Goal: Task Accomplishment & Management: Use online tool/utility

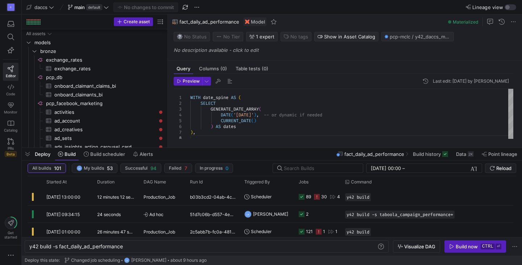
scroll to position [0, 94]
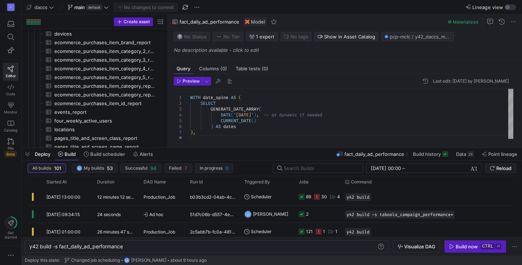
click at [1, 192] on div "D Editor Code Monitor Catalog PRs Beta Get started" at bounding box center [10, 132] width 21 height 265
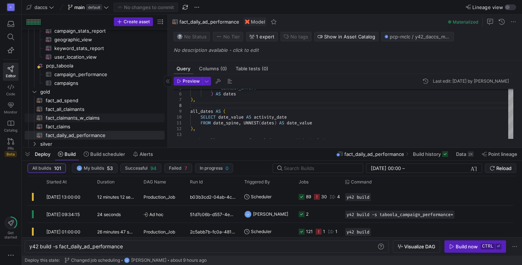
scroll to position [908, 0]
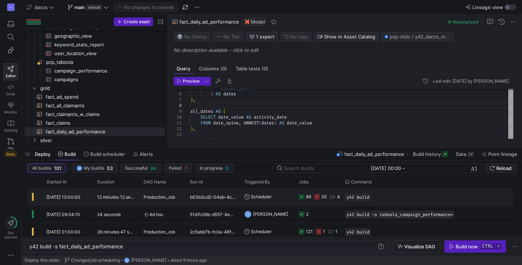
click at [284, 196] on y42-orchestration-triggered-by "Scheduler" at bounding box center [267, 196] width 46 height 16
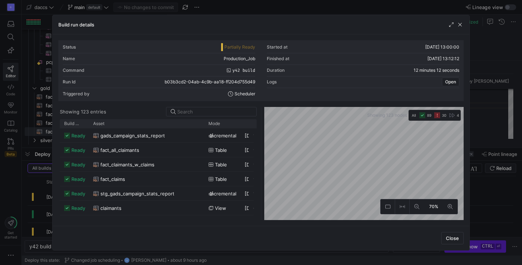
drag, startPoint x: 105, startPoint y: 124, endPoint x: 204, endPoint y: 130, distance: 98.4
click at [204, 130] on div "Build status Asset Mode 1" at bounding box center [158, 169] width 197 height 101
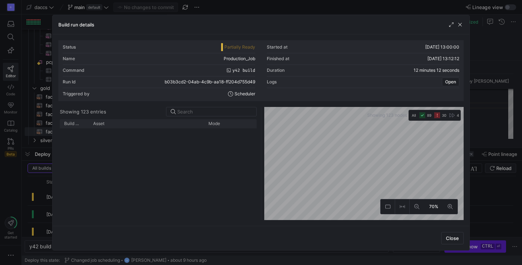
scroll to position [1694, 0]
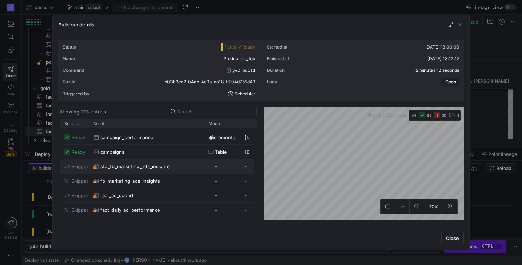
click at [72, 168] on span "skipped" at bounding box center [80, 166] width 18 height 14
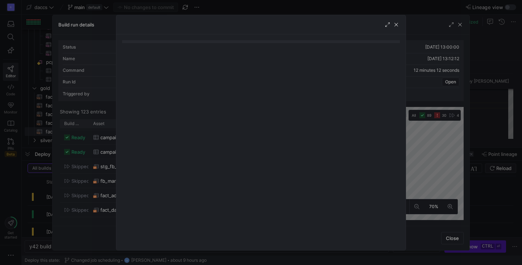
click at [306, 107] on mat-accordion at bounding box center [261, 146] width 278 height 195
click at [392, 31] on div at bounding box center [260, 24] width 289 height 19
click at [395, 27] on span "button" at bounding box center [395, 24] width 7 height 7
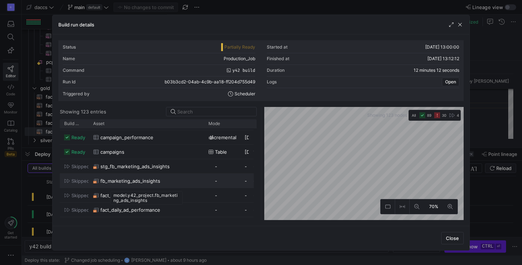
click at [165, 175] on div "fb_marketing_ads_insights" at bounding box center [146, 181] width 107 height 14
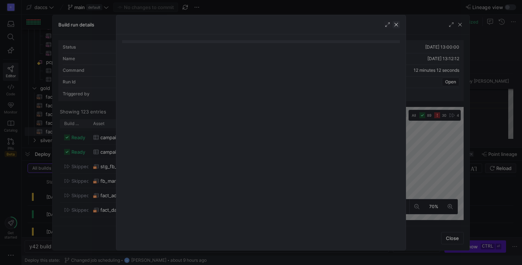
click at [395, 24] on span "button" at bounding box center [395, 24] width 7 height 7
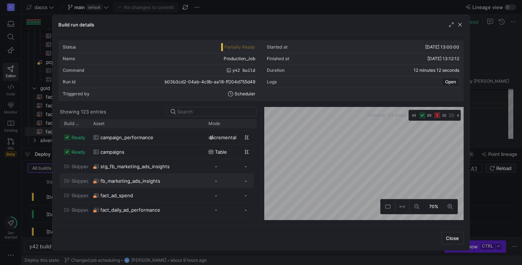
click at [108, 177] on span "fb_marketing_ads_insights" at bounding box center [130, 181] width 60 height 14
click at [115, 171] on span "stg_fb_marketing_ads_insights" at bounding box center [134, 166] width 69 height 14
click at [460, 25] on span "button" at bounding box center [459, 24] width 7 height 7
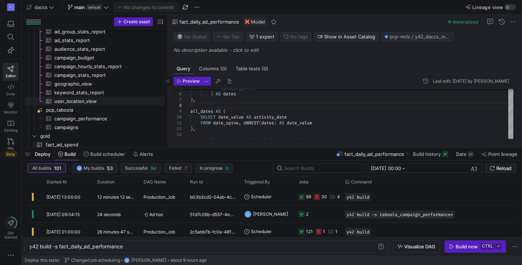
scroll to position [908, 0]
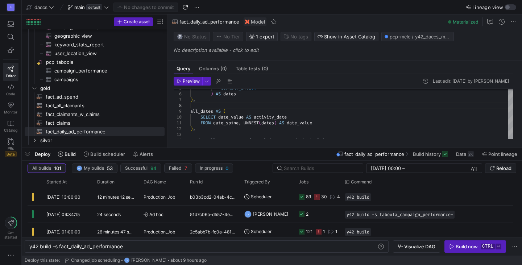
click at [3, 193] on div "D Editor Code Monitor Catalog PRs Beta Get started" at bounding box center [10, 132] width 21 height 265
drag, startPoint x: 59, startPoint y: 247, endPoint x: 134, endPoint y: 244, distance: 75.1
click at [134, 244] on div "y42 build -s fact_daily_ad_performance" at bounding box center [203, 247] width 348 height 6
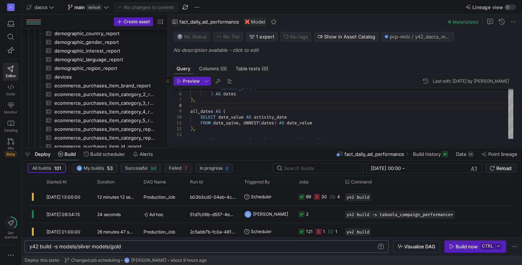
scroll to position [0, 0]
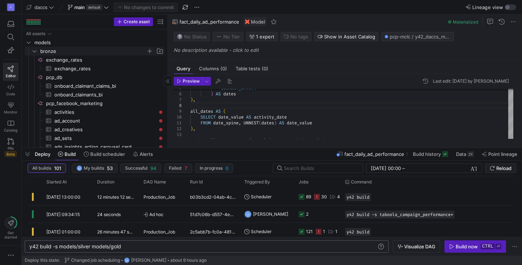
type textarea "y42 build -s models/silver models/gold"
click at [33, 49] on icon "Press SPACE to select this row." at bounding box center [34, 51] width 5 height 4
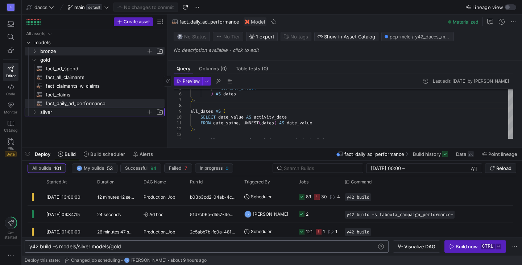
click at [35, 113] on icon "Press SPACE to select this row." at bounding box center [34, 112] width 5 height 4
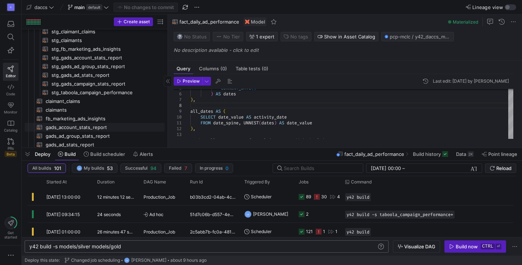
scroll to position [117, 0]
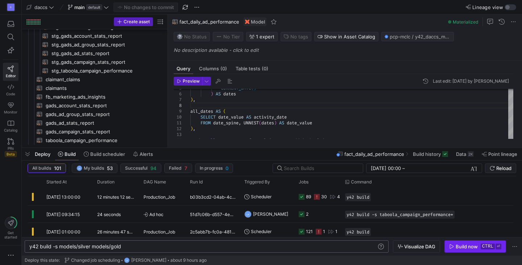
click at [453, 247] on icon "button" at bounding box center [451, 246] width 5 height 5
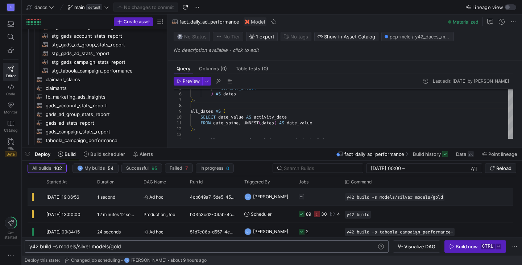
click at [131, 199] on div "1 second" at bounding box center [116, 196] width 46 height 17
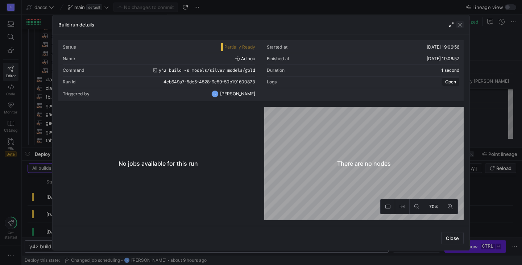
click at [456, 24] on span "button" at bounding box center [459, 24] width 7 height 7
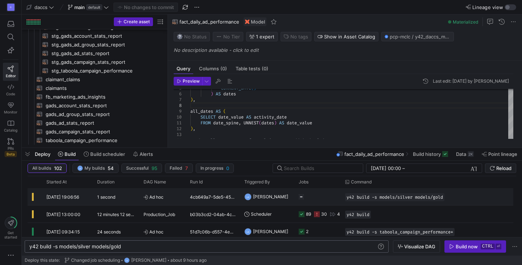
click at [109, 194] on div "1 second" at bounding box center [116, 196] width 46 height 17
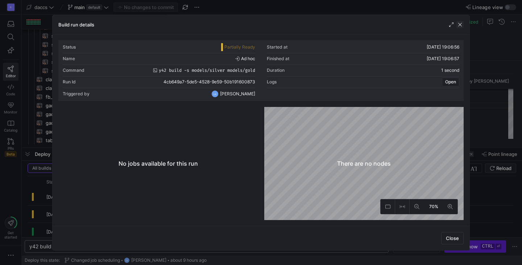
click at [460, 24] on span "button" at bounding box center [459, 24] width 7 height 7
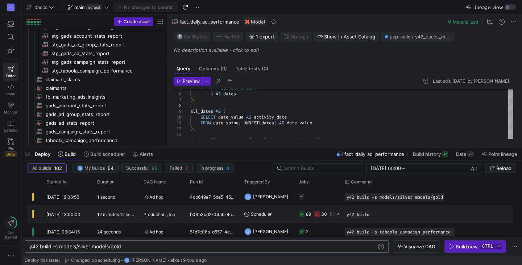
scroll to position [0, 0]
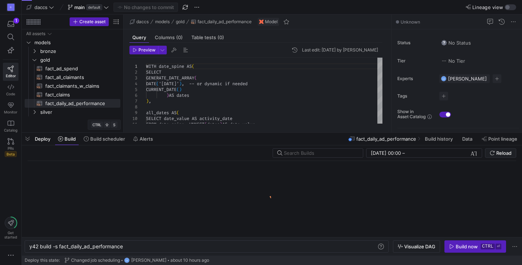
scroll to position [0, 94]
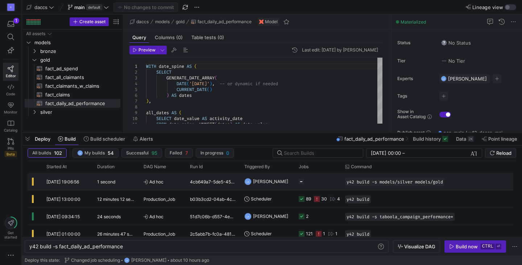
click at [124, 189] on div "1 second" at bounding box center [116, 181] width 46 height 17
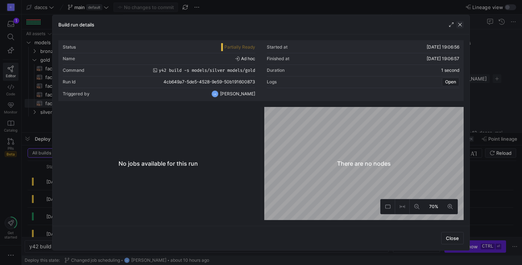
click at [460, 22] on span "button" at bounding box center [459, 24] width 7 height 7
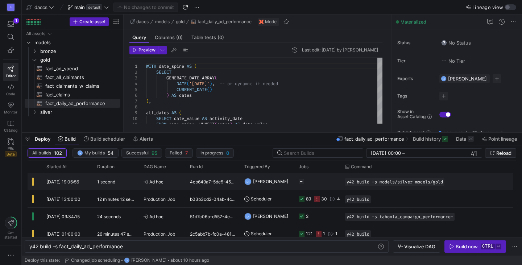
click at [373, 186] on div "y42 build -s models/silver models/gold" at bounding box center [404, 181] width 127 height 17
click at [443, 183] on span "Press SPACE to select this row." at bounding box center [439, 181] width 7 height 7
click at [156, 246] on div "y42 build -s fact_daily_ad_performance" at bounding box center [203, 247] width 348 height 6
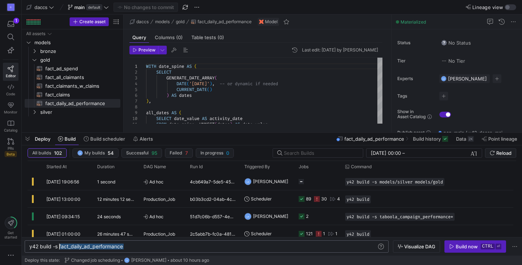
click at [60, 246] on div "y42 build -s fact_daily_ad_performance" at bounding box center [203, 247] width 348 height 6
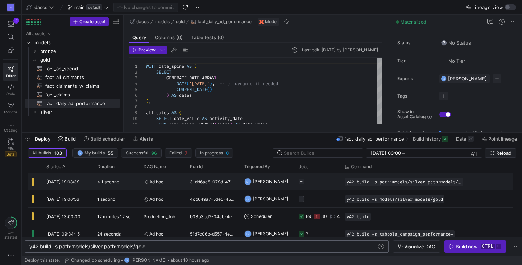
type textarea "y42 build -s path:models/silver path:models/gold"
click at [137, 183] on div "< 1 second" at bounding box center [116, 181] width 46 height 17
click at [57, 247] on div "y42 build -s path:models/silver path:models/gold" at bounding box center [203, 247] width 348 height 6
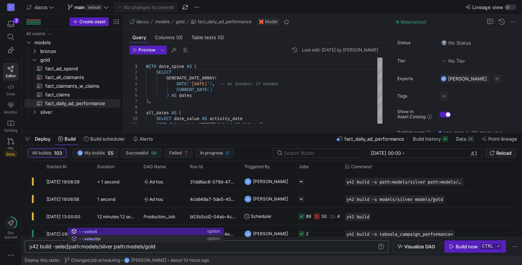
scroll to position [0, 38]
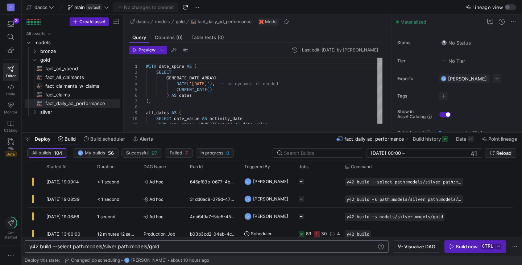
click at [71, 246] on div "y42 build --select path:models/silver path:models/ gold" at bounding box center [203, 247] width 348 height 6
click at [96, 246] on div "y42 build --select path:models/silver path:models/ gold" at bounding box center [203, 247] width 348 height 6
click at [96, 246] on div "y42 build --select silver path:models/gold" at bounding box center [203, 247] width 348 height 6
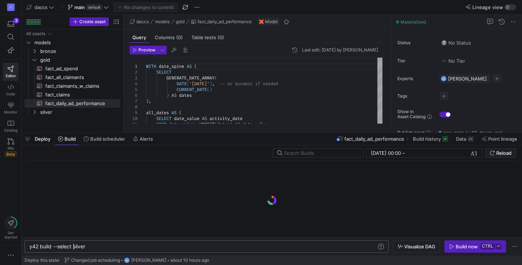
click at [73, 246] on div "y42 build --select silver" at bounding box center [203, 247] width 348 height 6
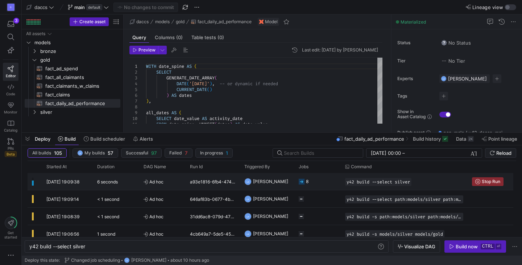
click at [150, 173] on div "Ad hoc" at bounding box center [162, 181] width 46 height 17
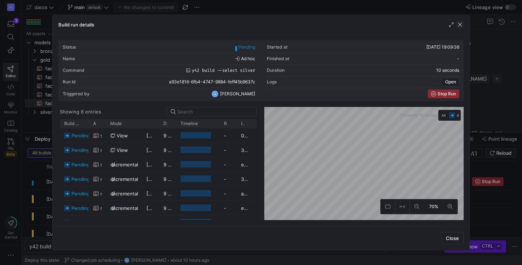
click at [460, 27] on span "button" at bounding box center [459, 24] width 7 height 7
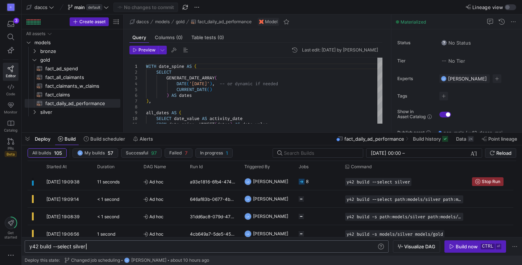
click at [114, 247] on div "y42 build --select silver" at bounding box center [203, 247] width 348 height 6
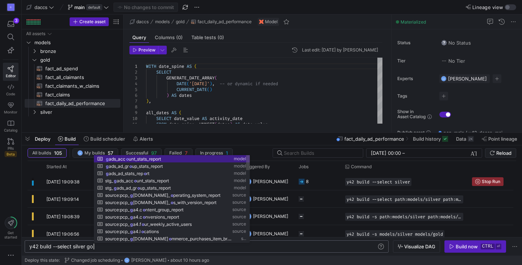
scroll to position [0, 68]
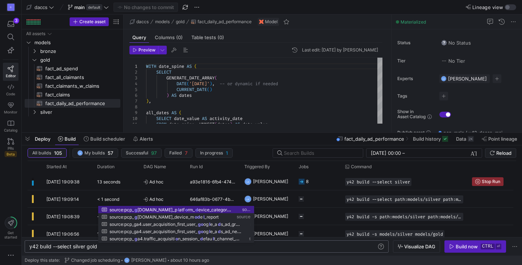
click at [114, 247] on div "y42 build --select silver gold" at bounding box center [203, 247] width 348 height 6
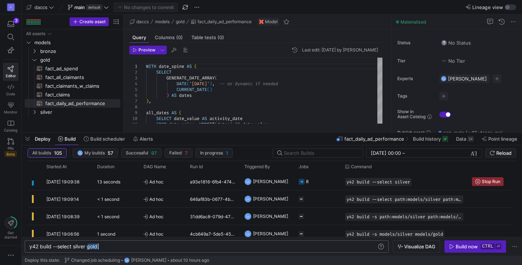
click at [114, 247] on div "y42 build --select silver gold" at bounding box center [203, 247] width 348 height 6
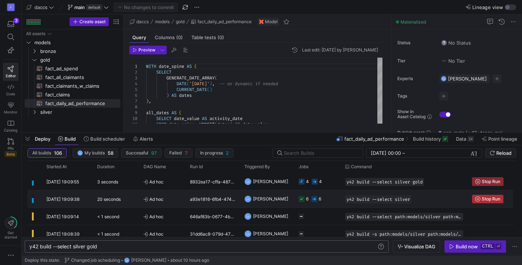
type textarea "y42 build --select silver gold"
click at [483, 195] on span "Press SPACE to select this row." at bounding box center [487, 199] width 31 height 8
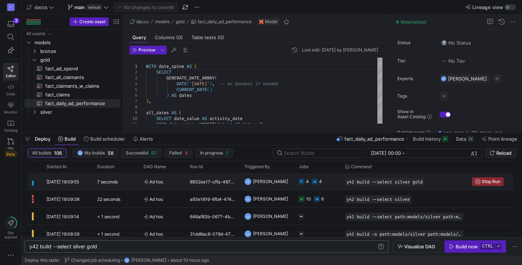
click at [174, 182] on span "Ad hoc" at bounding box center [162, 181] width 38 height 17
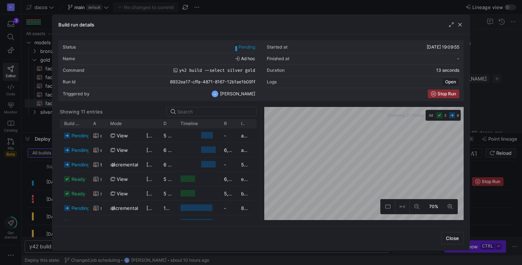
click at [464, 22] on div "Build run details" at bounding box center [261, 24] width 417 height 19
click at [462, 23] on span "button" at bounding box center [459, 24] width 7 height 7
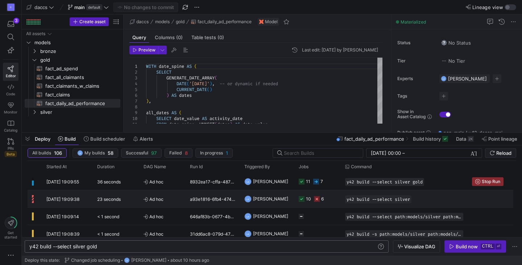
click at [113, 205] on div "23 seconds" at bounding box center [116, 198] width 46 height 17
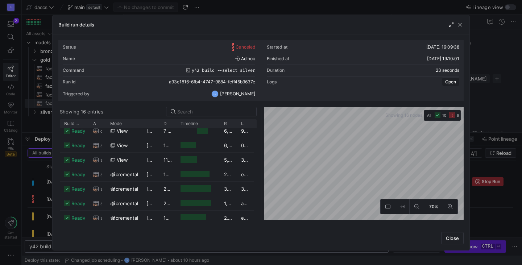
scroll to position [0, 0]
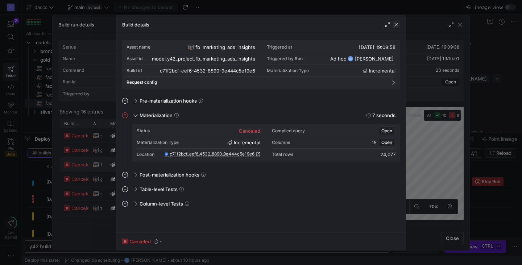
click at [395, 22] on span "button" at bounding box center [395, 24] width 7 height 7
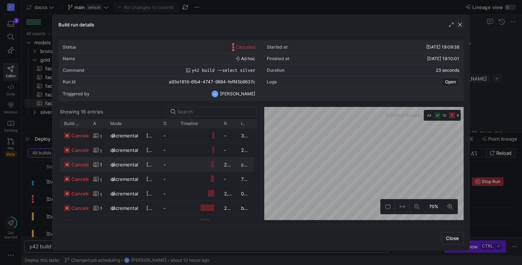
click at [462, 23] on span "button" at bounding box center [459, 24] width 7 height 7
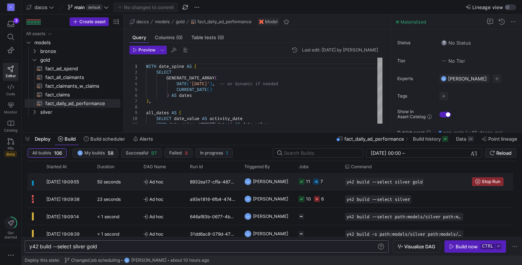
click at [199, 182] on div "8932ea17-cffa-4871-8167-12b1ae1b091f" at bounding box center [213, 181] width 54 height 17
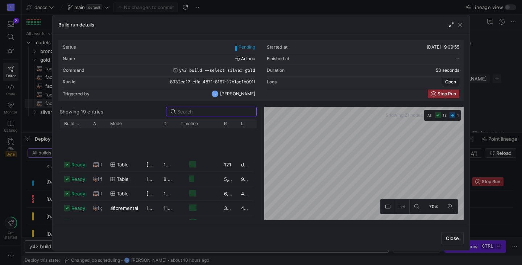
scroll to position [184, 0]
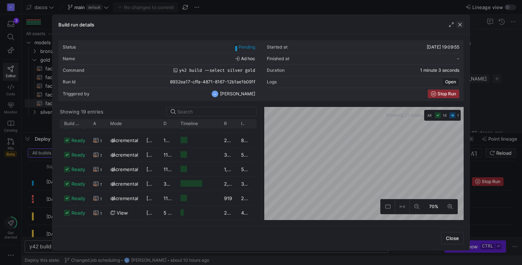
click at [460, 24] on span "button" at bounding box center [459, 24] width 7 height 7
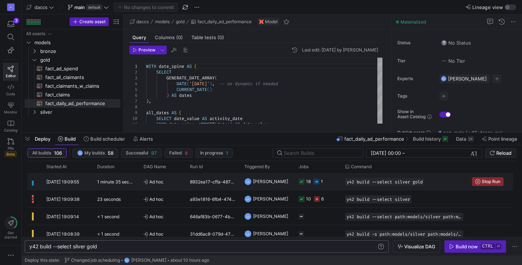
click at [248, 180] on div "LK" at bounding box center [247, 181] width 7 height 7
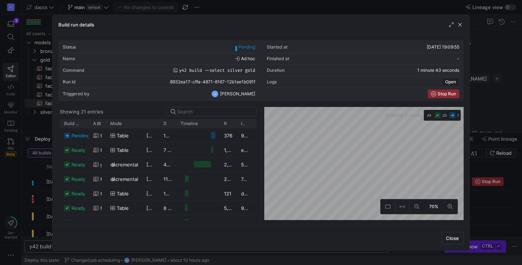
drag, startPoint x: 105, startPoint y: 123, endPoint x: 146, endPoint y: 124, distance: 40.6
click at [107, 124] on div at bounding box center [105, 123] width 3 height 9
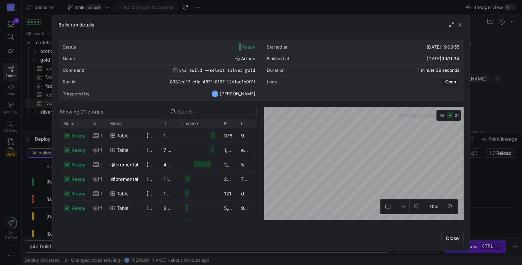
click at [163, 242] on div "Close" at bounding box center [261, 238] width 417 height 24
click at [449, 238] on span "Close" at bounding box center [452, 238] width 13 height 6
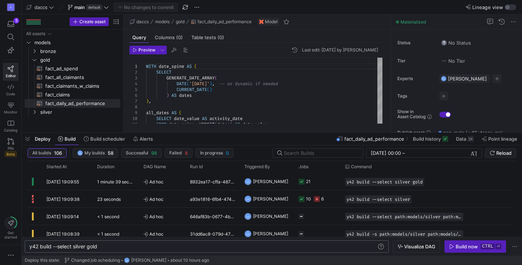
click at [1, 167] on div "D 5 Editor Code Monitor Catalog PRs Beta Get started" at bounding box center [10, 132] width 21 height 265
click at [8, 25] on icon "button" at bounding box center [11, 24] width 7 height 7
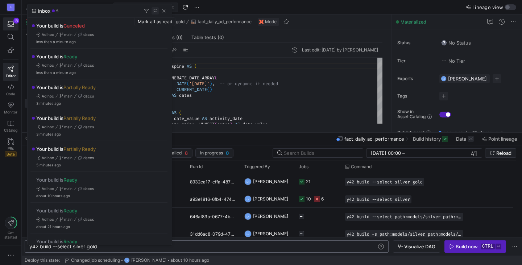
click at [155, 13] on span "button" at bounding box center [154, 10] width 7 height 7
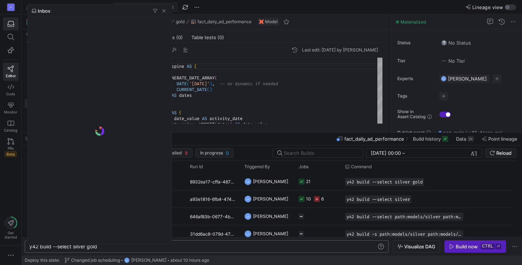
click at [0, 187] on div at bounding box center [261, 132] width 522 height 265
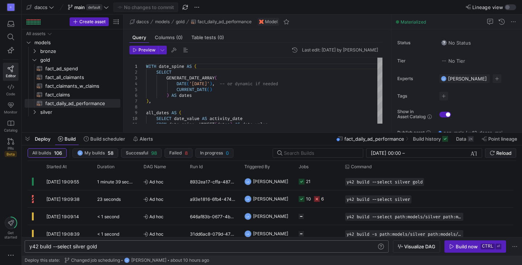
click at [234, 51] on header "Preview Last edit: Wednesday 13 August 2025 by Laurens Kuiper" at bounding box center [255, 52] width 253 height 12
click at [312, 28] on div "daccs models gold fact_daily_ad_performance Model" at bounding box center [257, 21] width 267 height 15
click at [222, 184] on div "8932ea17-cffa-4871-8167-12b1ae1b091f" at bounding box center [213, 181] width 54 height 17
click at [105, 243] on div "y42 build --select silver gold y42 build --select silver gold" at bounding box center [207, 246] width 364 height 12
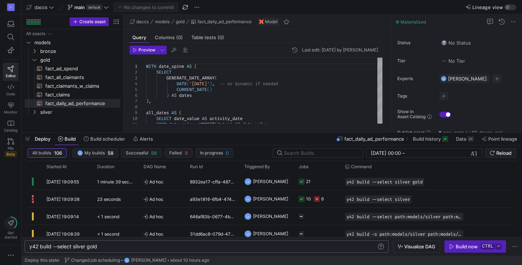
click at [105, 243] on div "y42 build --select silver gold y42 build --select silver gold" at bounding box center [207, 246] width 364 height 12
click at [108, 246] on div "y42 build --select silver gold" at bounding box center [203, 247] width 348 height 6
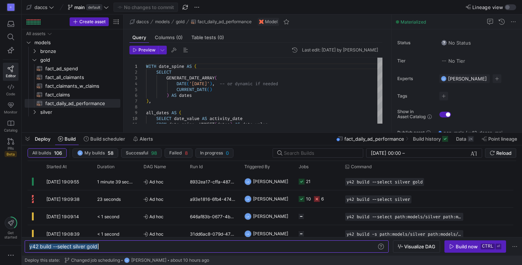
click at [108, 246] on div "y42 build --select silver gold" at bounding box center [203, 247] width 348 height 6
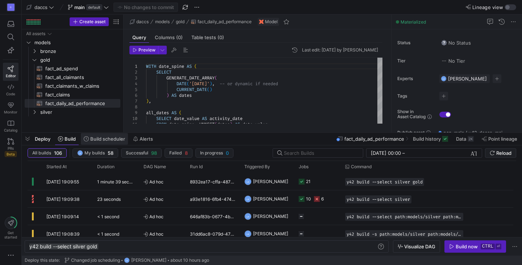
click at [100, 135] on span at bounding box center [104, 139] width 47 height 12
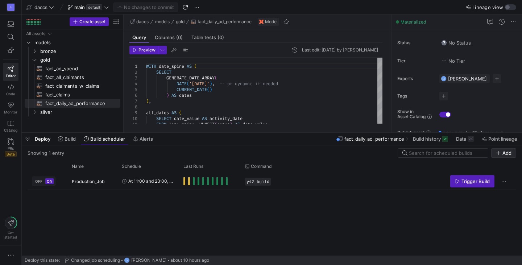
click at [511, 151] on span "Add" at bounding box center [506, 153] width 9 height 6
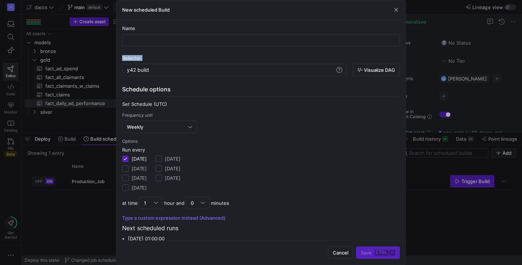
drag, startPoint x: 168, startPoint y: 45, endPoint x: 171, endPoint y: 78, distance: 33.1
click at [171, 78] on div "Name Selector y42 build y42 build Visualize DAG Schedule options Set Schedule (…" at bounding box center [261, 151] width 278 height 252
click at [171, 70] on div "y42 build" at bounding box center [231, 70] width 208 height 6
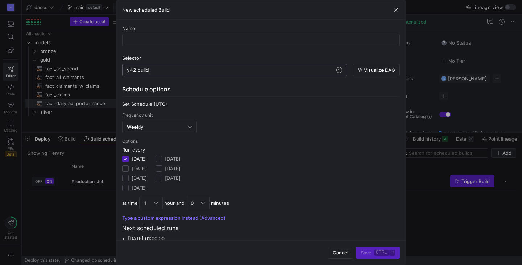
click at [171, 70] on div "y42 build" at bounding box center [231, 70] width 208 height 6
type textarea "y42 build --select silver gold"
click at [160, 46] on div at bounding box center [260, 40] width 265 height 12
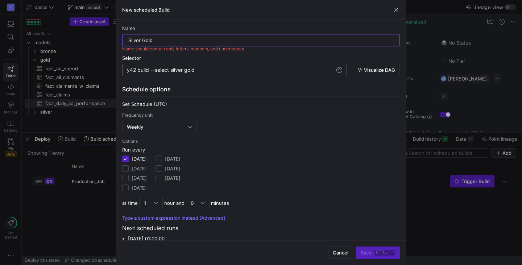
type input "Silver Gold"
type input "Silver_Gold_Isolated"
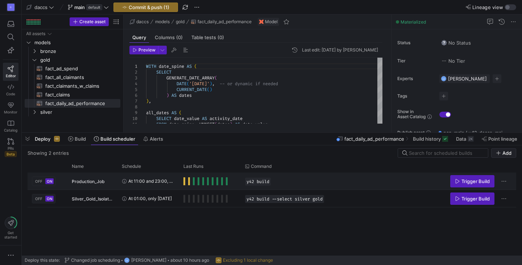
click at [146, 179] on span "At 11:00 and 23:00, every day" at bounding box center [151, 180] width 46 height 17
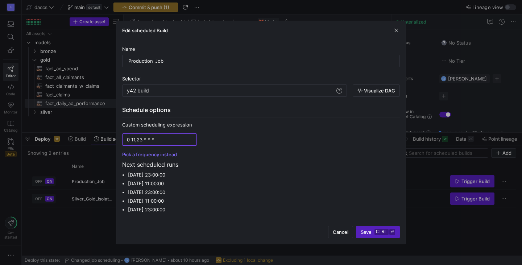
drag, startPoint x: 162, startPoint y: 140, endPoint x: 108, endPoint y: 136, distance: 54.1
click at [108, 136] on div "Edit scheduled Build Name Production_Job Selector y42 build y42 build Visualize…" at bounding box center [261, 132] width 522 height 265
click at [398, 29] on span "button" at bounding box center [395, 30] width 7 height 7
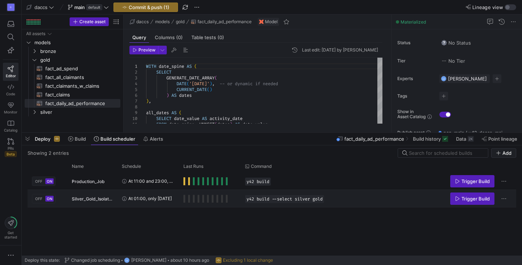
click at [172, 195] on span "At 01:00, only on Monday" at bounding box center [149, 198] width 43 height 17
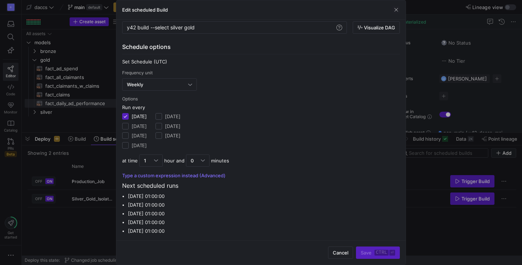
scroll to position [0, 0]
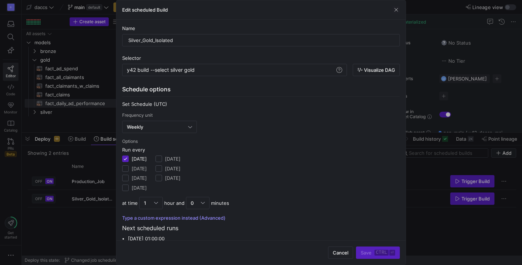
click at [158, 217] on button "Type a custom expression instead (Advanced)" at bounding box center [173, 218] width 103 height 6
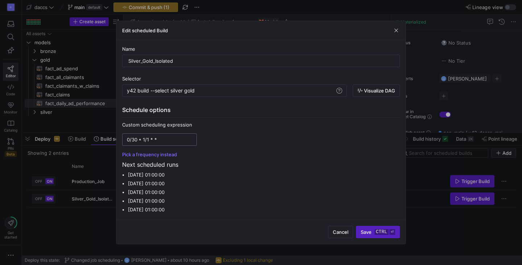
click at [161, 142] on div "0/30 * 1/1 * *" at bounding box center [159, 140] width 65 height 12
click at [166, 138] on input "0/30 * 1/1 * *" at bounding box center [159, 140] width 65 height 6
paste input "11,23 *"
click at [129, 138] on input "0 11,23 * * *" at bounding box center [159, 140] width 65 height 6
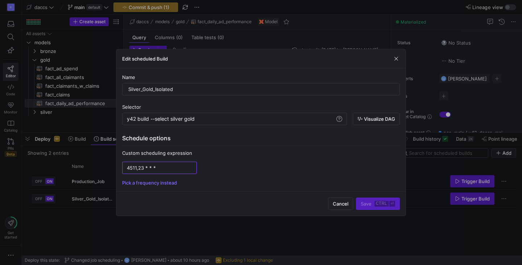
type input "45 11,23 * * *"
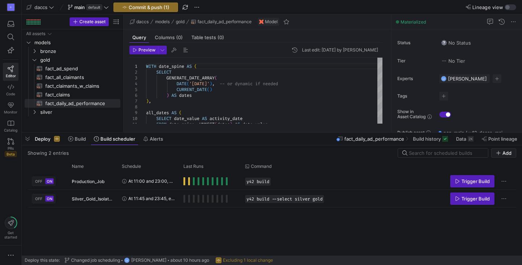
click at [190, 221] on div "OFF ON Production_Job At 11:00 and 23:00, every day y42 build Trigger Build OFF…" at bounding box center [272, 213] width 488 height 83
click at [157, 5] on span "Commit & push (1)" at bounding box center [149, 7] width 41 height 6
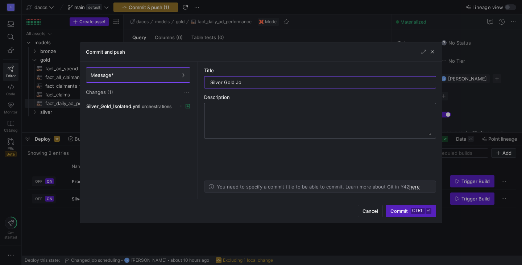
type input "Silver Gold Job"
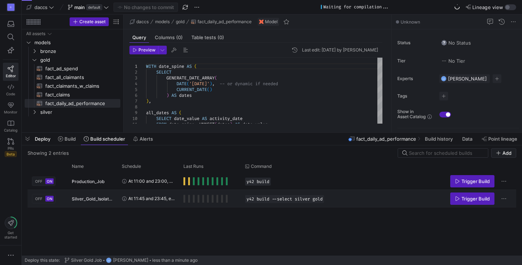
click at [109, 199] on span "Silver_Gold_Isolated" at bounding box center [92, 198] width 41 height 17
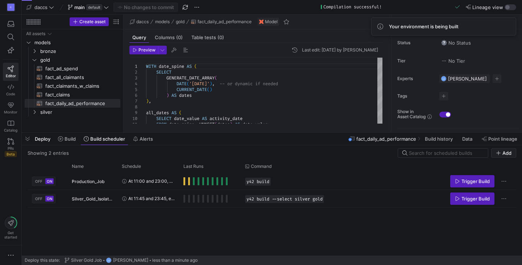
click at [242, 234] on div "OFF ON Production_Job At 11:00 and 23:00, every day y42 build Trigger Build OFF…" at bounding box center [272, 213] width 488 height 83
click at [499, 196] on div "Trigger Build" at bounding box center [477, 198] width 67 height 16
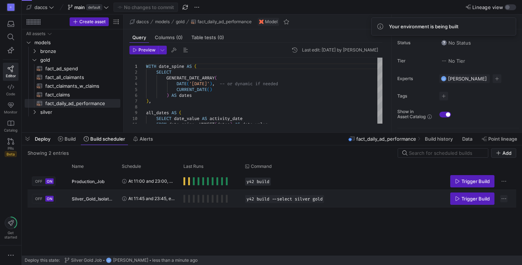
click at [506, 197] on span "Press SPACE to select this row." at bounding box center [503, 198] width 7 height 7
click at [314, 234] on div "OFF ON Production_Job At 11:00 and 23:00, every day y42 build Trigger Build OFF…" at bounding box center [272, 213] width 488 height 83
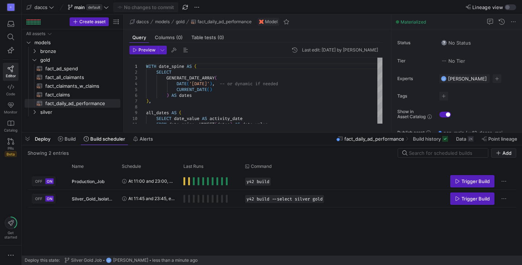
click at [0, 191] on div "D Editor Code Monitor Catalog PRs Beta Get started" at bounding box center [10, 132] width 21 height 265
click at [207, 240] on div "OFF ON Production_Job At 11:00 and 23:00, every day y42 build Trigger Build OFF…" at bounding box center [272, 213] width 488 height 83
click at [251, 228] on div "OFF ON Production_Job At 11:00 and 23:00, every day y42 build Trigger Build OFF…" at bounding box center [272, 213] width 488 height 83
click at [40, 139] on span "Deploy" at bounding box center [43, 139] width 16 height 6
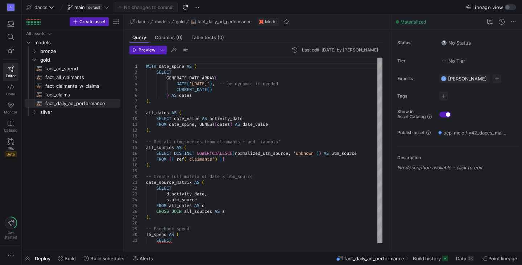
click at [40, 264] on div "Deploy Build Build scheduler Alerts" at bounding box center [89, 258] width 134 height 12
click at [40, 260] on span "Deploy" at bounding box center [43, 258] width 16 height 6
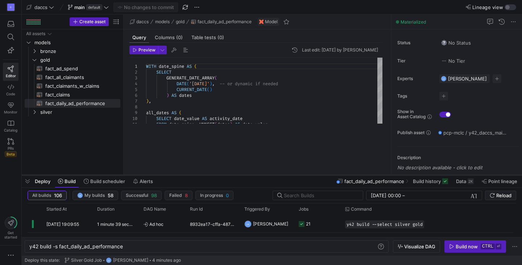
drag, startPoint x: 298, startPoint y: 133, endPoint x: 294, endPoint y: 183, distance: 50.2
click at [294, 176] on div at bounding box center [272, 175] width 500 height 3
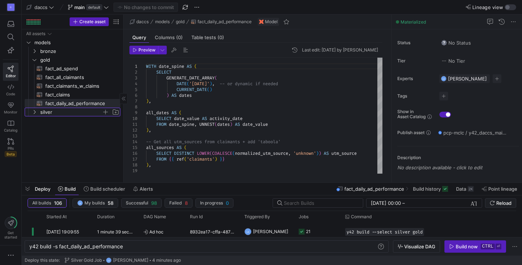
click at [34, 114] on icon "Press SPACE to select this row." at bounding box center [34, 112] width 5 height 4
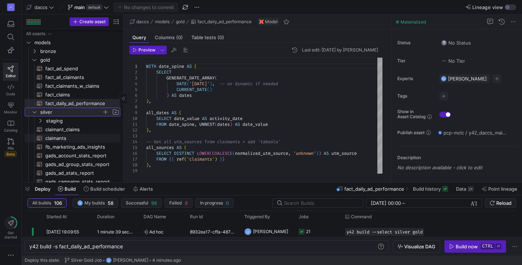
scroll to position [12, 0]
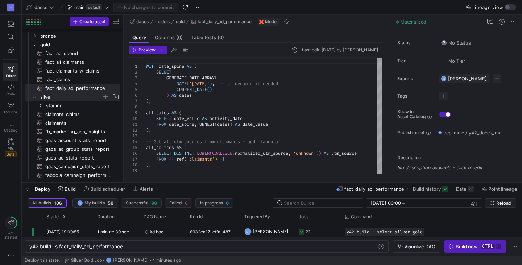
click at [7, 169] on div "D Editor Code Monitor Catalog PRs Beta Get started" at bounding box center [10, 132] width 21 height 265
drag, startPoint x: 260, startPoint y: 183, endPoint x: 256, endPoint y: 124, distance: 59.6
click at [256, 181] on div at bounding box center [272, 182] width 500 height 3
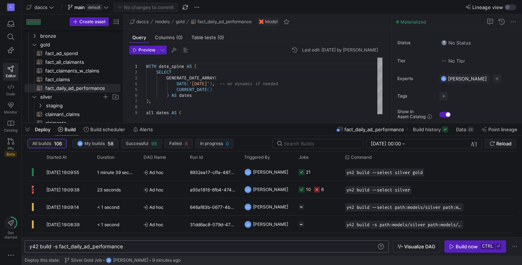
drag, startPoint x: 170, startPoint y: 251, endPoint x: 181, endPoint y: 245, distance: 12.3
click at [181, 245] on div "y42 build -s fact_daily_ad_performance y42 build -s fact_daily_ad_performance" at bounding box center [207, 246] width 364 height 12
click at [181, 245] on div "y42 build -s fact_daily_ad_performance" at bounding box center [203, 247] width 348 height 6
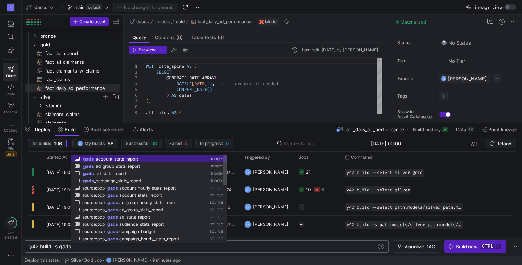
scroll to position [0, 41]
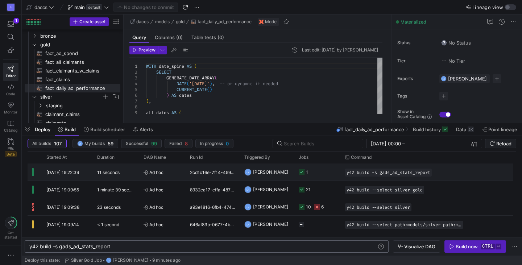
type textarea "y42 build -s gads_ad_stats_report"
click at [175, 171] on span "Ad hoc" at bounding box center [162, 172] width 38 height 17
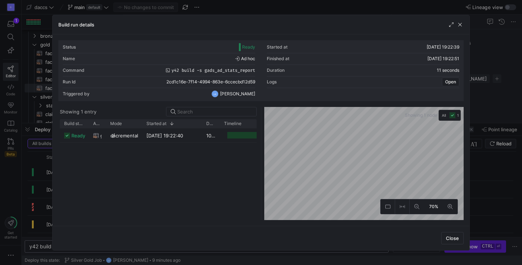
drag, startPoint x: 159, startPoint y: 122, endPoint x: 203, endPoint y: 124, distance: 44.2
click at [203, 124] on div at bounding box center [201, 123] width 3 height 9
drag, startPoint x: 104, startPoint y: 123, endPoint x: 84, endPoint y: 123, distance: 20.7
click at [84, 123] on div "Build status Asset Mode 1 Rows" at bounding box center [177, 123] width 234 height 9
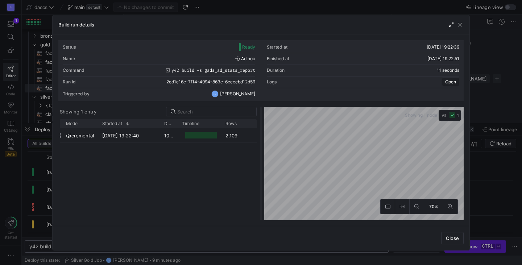
click at [264, 124] on as-split "Showing 1 entry Drag here to set row groups Drag here to set column labels Buil…" at bounding box center [260, 163] width 405 height 113
click at [460, 25] on span "button" at bounding box center [459, 24] width 7 height 7
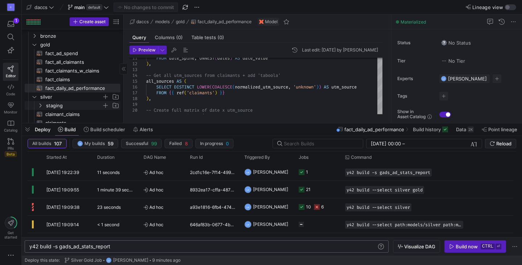
scroll to position [72, 0]
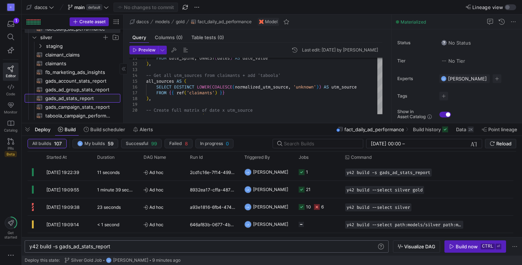
click at [80, 100] on span "gads_ad_stats_report​​​​​​​​​​" at bounding box center [78, 98] width 67 height 8
type textarea "{{ config( materialized='incremental', incremental_strategy='merge', unique_key…"
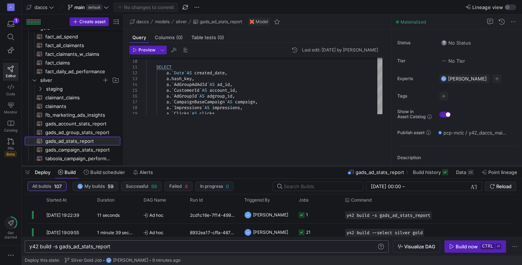
scroll to position [24, 0]
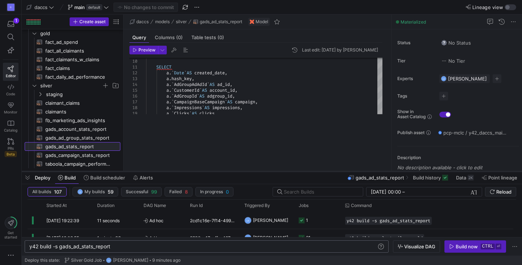
drag, startPoint x: 244, startPoint y: 122, endPoint x: 242, endPoint y: 169, distance: 46.1
click at [242, 170] on div at bounding box center [272, 171] width 500 height 3
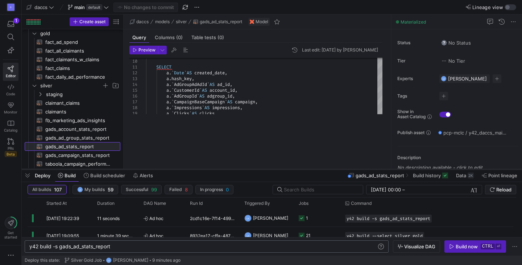
scroll to position [26, 0]
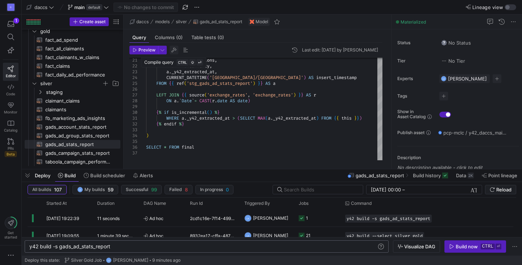
click at [173, 50] on span "button" at bounding box center [174, 50] width 9 height 9
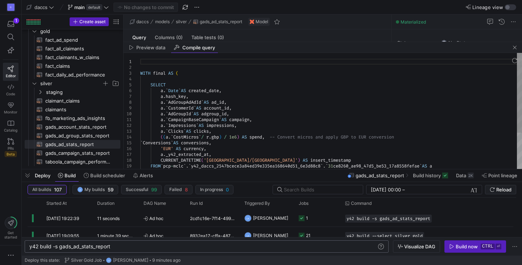
scroll to position [0, 0]
click at [246, 108] on div "a . ` CustomerId ` AS account_id ," at bounding box center [331, 108] width 382 height 6
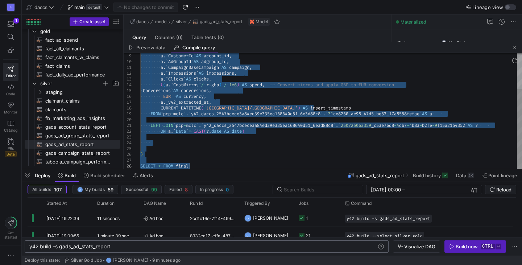
type textarea "a.`CampaignBaseCampaign` AS campaign, a.`Impressions` AS impressions, a.`Clicks…"
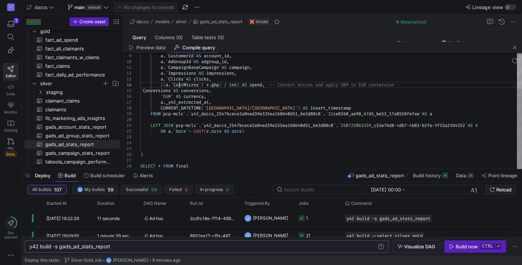
click at [179, 82] on div "a . ` CustomerId ` AS account_id , a . ` AdGroupId ` AS adgroup_id , a . ` Camp…" at bounding box center [331, 85] width 382 height 168
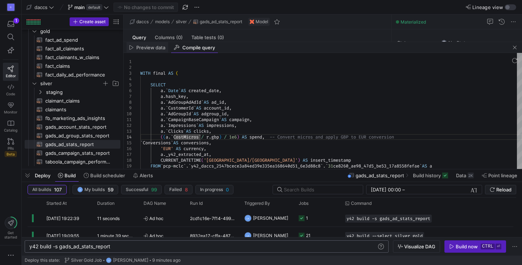
click at [155, 48] on span "Preview data" at bounding box center [150, 47] width 29 height 5
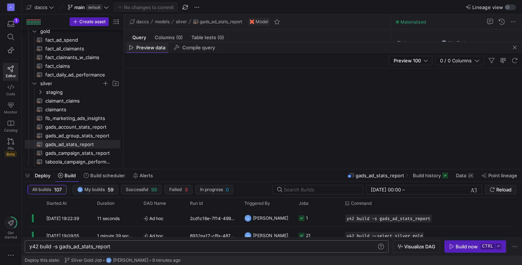
scroll to position [7, 0]
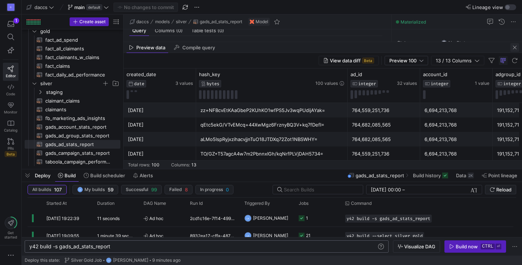
click at [514, 47] on span "button" at bounding box center [514, 47] width 9 height 9
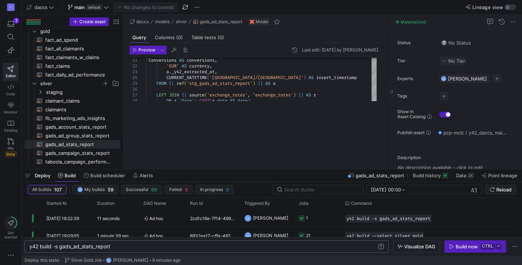
scroll to position [0, 0]
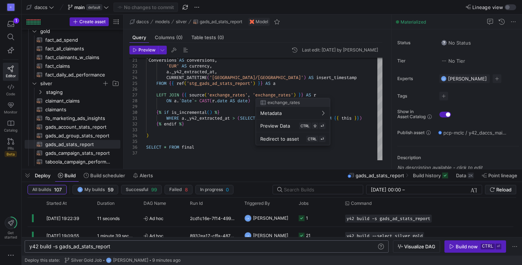
click at [247, 113] on div at bounding box center [261, 132] width 522 height 265
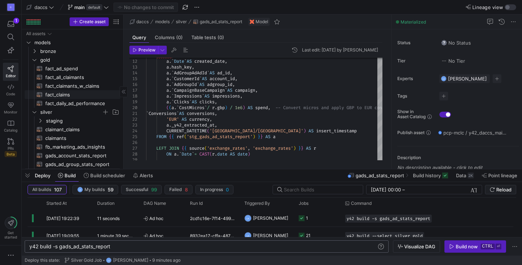
scroll to position [26, 0]
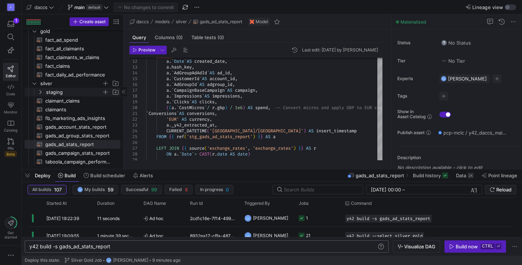
click at [41, 91] on icon "Press SPACE to select this row." at bounding box center [40, 92] width 2 height 4
click at [67, 147] on span "stg_gads_ad_stats_report​​​​​​​​​​" at bounding box center [81, 144] width 61 height 8
type textarea "{{ config( materialized='incremental', incremental_strategy='merge', unique_key…"
type textarea "y42 build -s stg_gads_ad_stats_report"
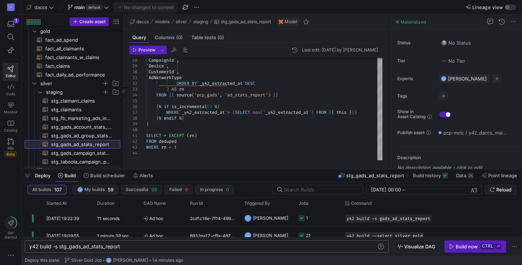
scroll to position [95, 0]
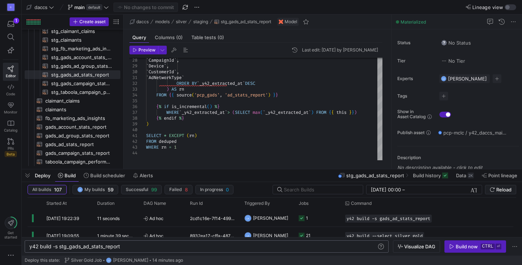
click at [12, 166] on div "D 1 Editor Code Monitor Catalog PRs Beta Get started" at bounding box center [10, 132] width 21 height 265
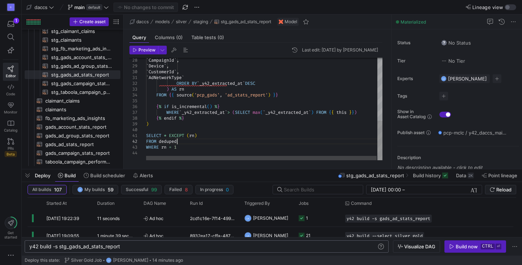
scroll to position [0, 0]
click at [191, 143] on div "` CampaignId ` , ` Device ` , ` CustomerId ` , ` AdNetworkType ` ORDER BY ` _y4…" at bounding box center [264, 27] width 237 height 265
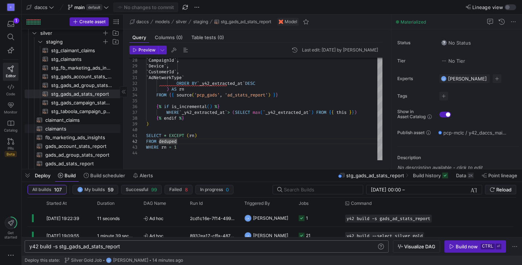
scroll to position [79, 0]
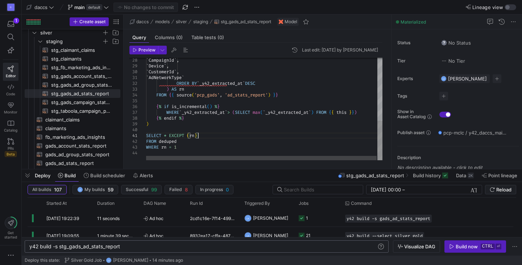
click at [219, 135] on div "` CampaignId ` , ` Device ` , ` CustomerId ` , ` AdNetworkType ` ORDER BY ` _y4…" at bounding box center [264, 27] width 237 height 265
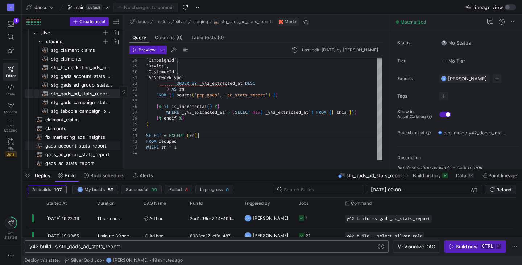
scroll to position [95, 0]
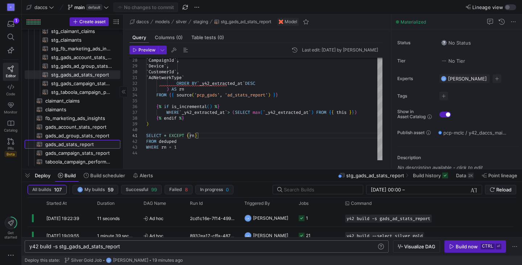
click at [81, 143] on span "gads_ad_stats_report​​​​​​​​​​" at bounding box center [78, 144] width 67 height 8
type textarea "{{ config( materialized='incremental', incremental_strategy='merge', unique_key…"
type textarea "y42 build -s gads_ad_stats_report"
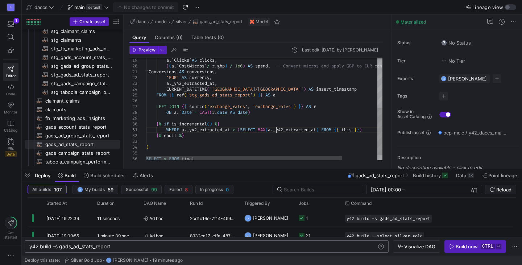
click at [275, 130] on div "` Conversions ` AS conversions , 'EUR' AS currency , a . _y42_extracted_at , CU…" at bounding box center [285, 59] width 279 height 225
click at [186, 130] on div "` Conversions ` AS conversions , 'EUR' AS currency , a . _y42_extracted_at , CU…" at bounding box center [285, 59] width 279 height 225
click at [277, 131] on div "` Conversions ` AS conversions , 'EUR' AS currency , a . _y42_extracted_at , CU…" at bounding box center [285, 59] width 279 height 225
type textarea "WHERE a._y42_extracted_at > (SELECT MAX(_y42_extracted_at) FROM {{ this }}) {% …"
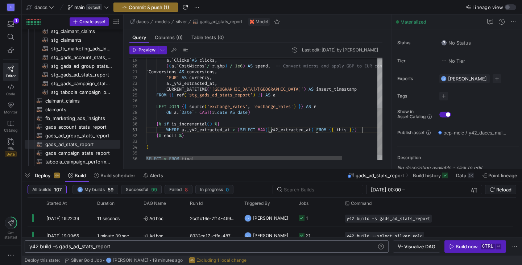
click at [366, 129] on div "` Conversions ` AS conversions , 'EUR' AS currency , a . _y42_extracted_at , CU…" at bounding box center [285, 59] width 279 height 225
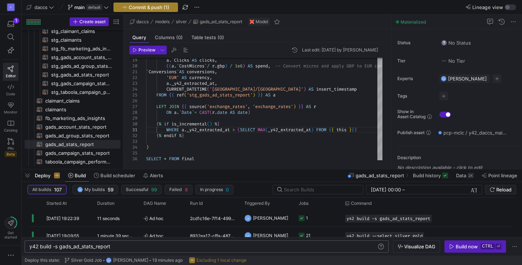
click at [146, 6] on span "Commit & push (1)" at bounding box center [149, 7] width 41 height 6
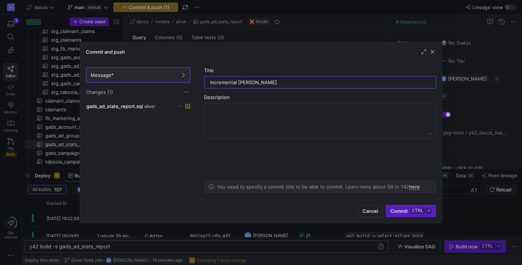
type input "Incremental change"
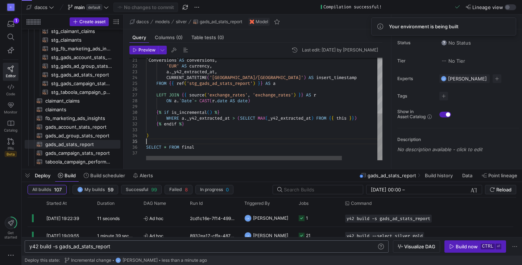
scroll to position [0, 216]
click at [244, 141] on div "` Conversions ` AS conversions , 'EUR' AS currency , a . _y42_extracted_at , CU…" at bounding box center [285, 47] width 279 height 225
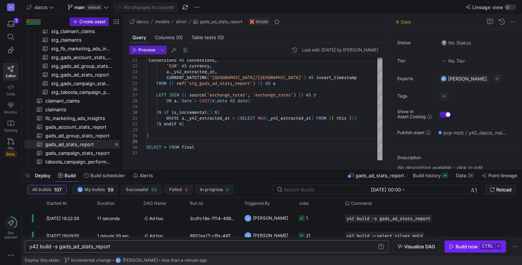
click at [482, 247] on kbd "ctrl" at bounding box center [488, 247] width 14 height 6
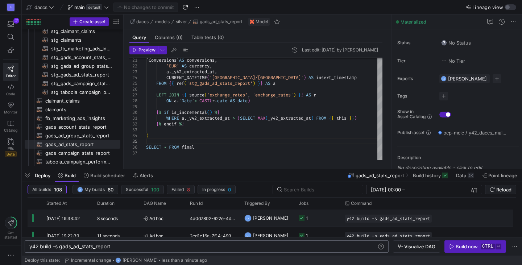
click at [172, 222] on span "Ad hoc" at bounding box center [162, 218] width 38 height 17
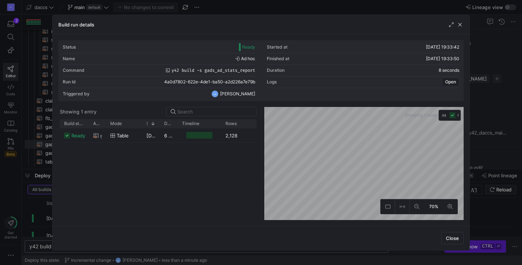
click at [264, 120] on as-split "Showing 1 entry Drag here to set row groups Drag here to set column labels Buil…" at bounding box center [260, 163] width 405 height 113
click at [206, 171] on div "ready gads_ad_stats_report table 14/08/25, 19:33:43 6 seconds 2,128 005a7151-bf…" at bounding box center [158, 174] width 197 height 92
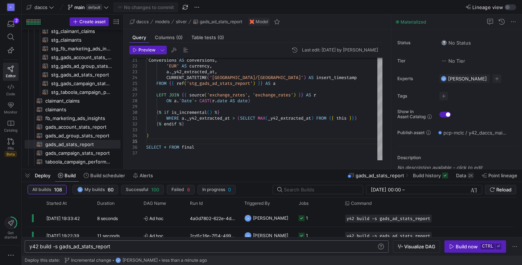
click at [130, 246] on div "y42 build -s gads_ad_stats_report" at bounding box center [203, 247] width 348 height 6
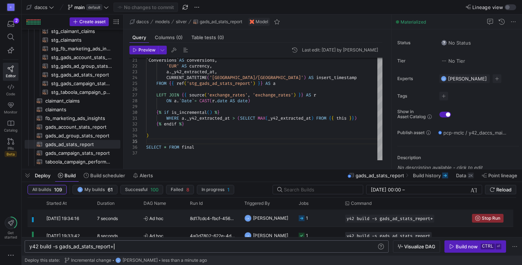
type textarea "y42 build -s gads_ad_stats_report+"
click at [177, 216] on span "Ad hoc" at bounding box center [162, 218] width 38 height 17
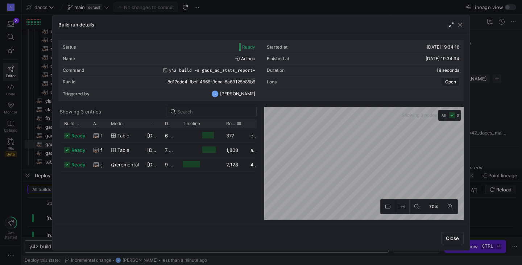
drag, startPoint x: 238, startPoint y: 122, endPoint x: 244, endPoint y: 125, distance: 6.2
click at [245, 125] on div at bounding box center [246, 123] width 3 height 9
click at [458, 23] on span "button" at bounding box center [459, 24] width 7 height 7
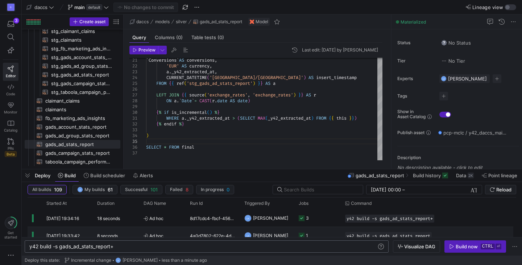
click at [121, 233] on div "8 seconds" at bounding box center [116, 235] width 46 height 17
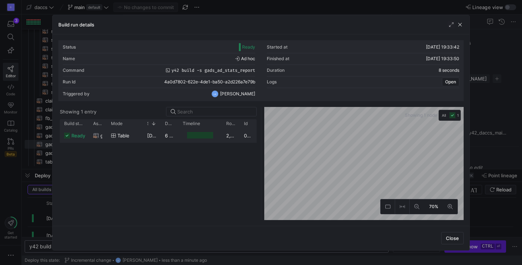
click at [154, 137] on span "14/08/25, 19:33:43" at bounding box center [165, 136] width 37 height 6
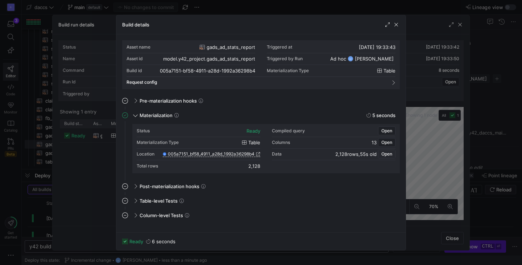
click at [385, 154] on span "Open" at bounding box center [386, 153] width 11 height 5
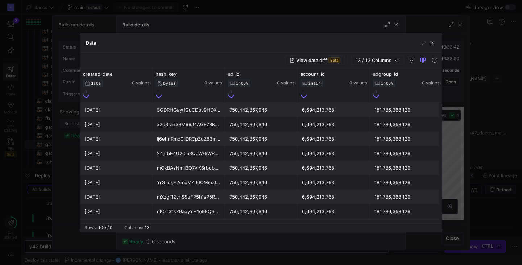
click at [313, 61] on span "View data diff" at bounding box center [311, 60] width 31 height 6
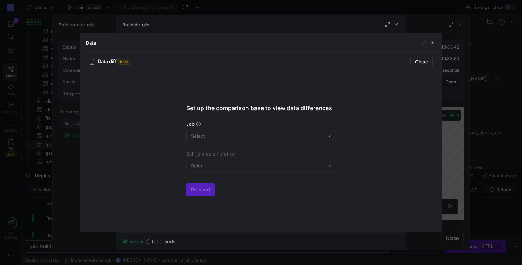
click at [274, 129] on div "Job" at bounding box center [261, 131] width 150 height 21
click at [279, 132] on div at bounding box center [258, 136] width 134 height 12
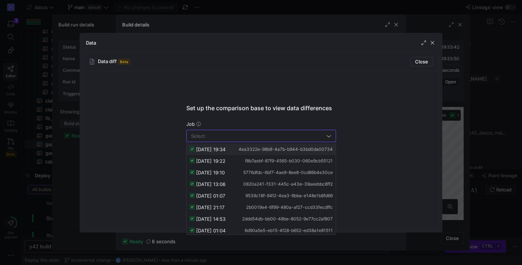
click at [205, 150] on span "14/08/25, 19:34" at bounding box center [210, 149] width 29 height 6
type input "14/08/25, 19:34"
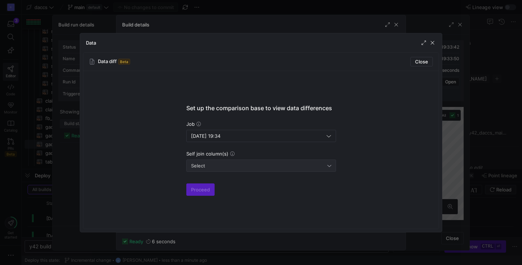
click at [219, 169] on div "Select" at bounding box center [261, 166] width 140 height 12
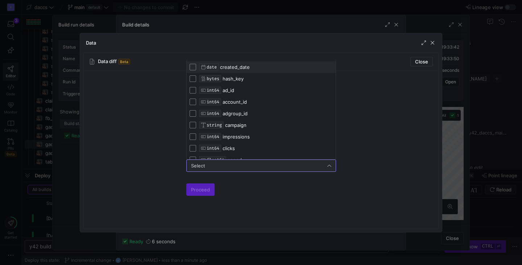
click at [274, 190] on div at bounding box center [261, 132] width 522 height 265
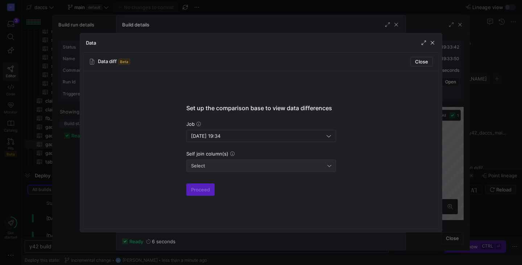
click at [268, 168] on div "Select" at bounding box center [259, 166] width 136 height 6
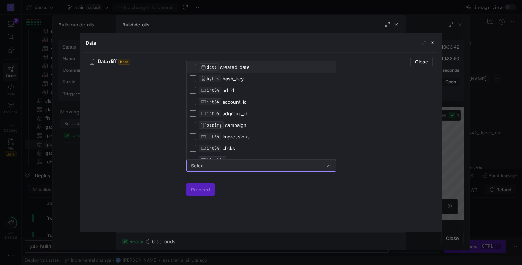
click at [432, 42] on div at bounding box center [261, 132] width 522 height 265
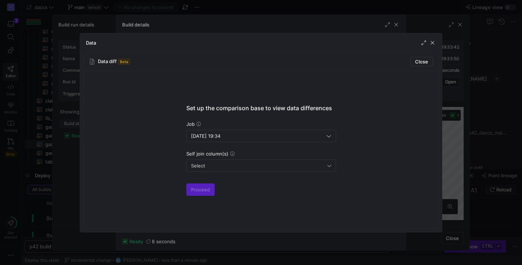
click at [432, 42] on span "button" at bounding box center [432, 42] width 7 height 7
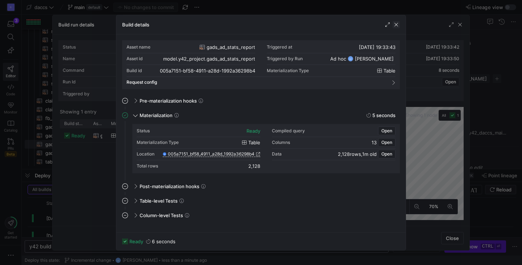
click at [397, 25] on span "button" at bounding box center [395, 24] width 7 height 7
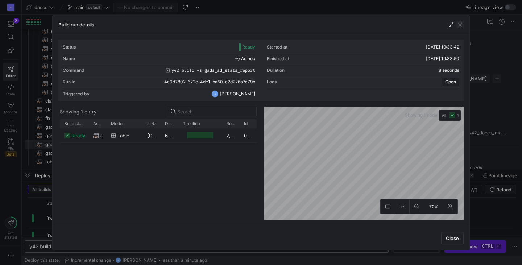
click at [460, 25] on span "button" at bounding box center [459, 24] width 7 height 7
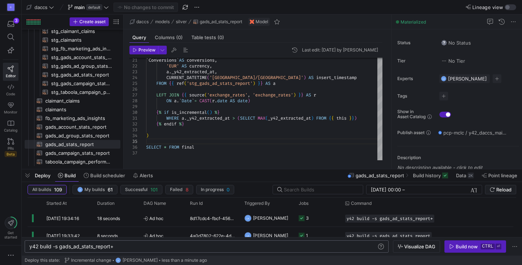
click at [12, 173] on div "D 3 Editor Code Monitor Catalog PRs Beta Get started" at bounding box center [10, 132] width 21 height 265
click at [13, 22] on icon "button" at bounding box center [11, 24] width 7 height 7
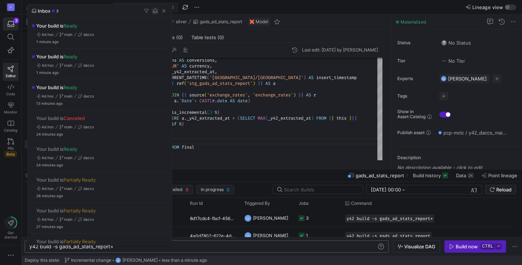
click at [155, 13] on span "button" at bounding box center [154, 10] width 7 height 7
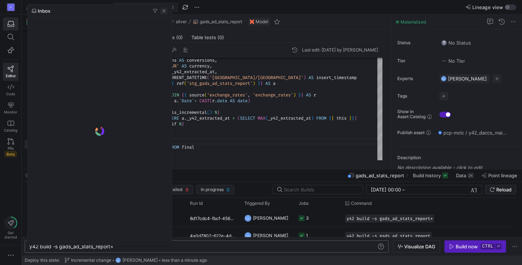
click at [165, 13] on span "button" at bounding box center [163, 10] width 7 height 7
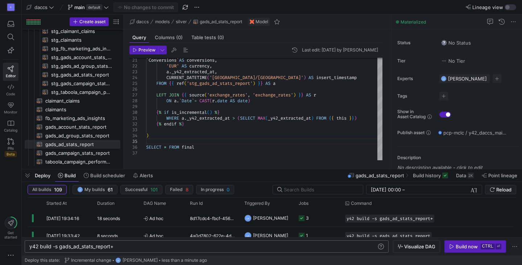
click at [2, 173] on div "D Editor Code Monitor Catalog PRs Beta Get started" at bounding box center [10, 132] width 21 height 265
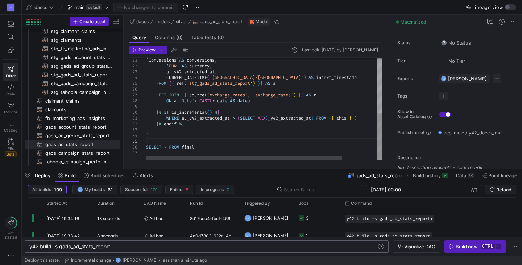
scroll to position [0, 0]
click at [222, 136] on div "` Conversions ` AS conversions , 'EUR' AS currency , a . _y42_extracted_at , CU…" at bounding box center [285, 47] width 279 height 225
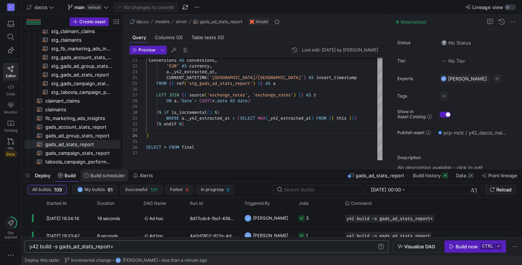
click at [109, 174] on span "Build scheduler" at bounding box center [107, 175] width 35 height 6
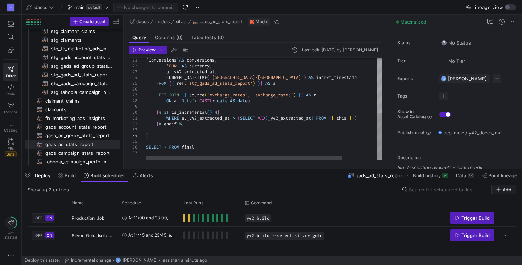
scroll to position [0, 2]
click at [312, 122] on div "` Conversions ` AS conversions , 'EUR' AS currency , a . _y42_extracted_at , CU…" at bounding box center [285, 47] width 279 height 225
